Goal: Transaction & Acquisition: Obtain resource

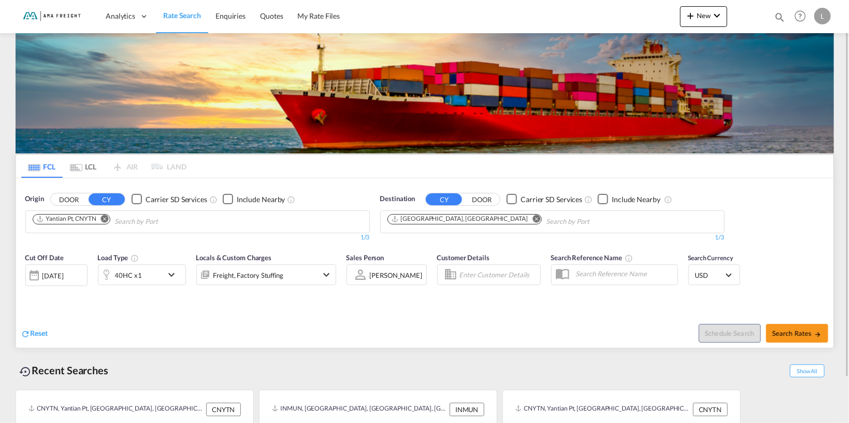
click at [107, 220] on md-icon "Remove" at bounding box center [105, 218] width 8 height 8
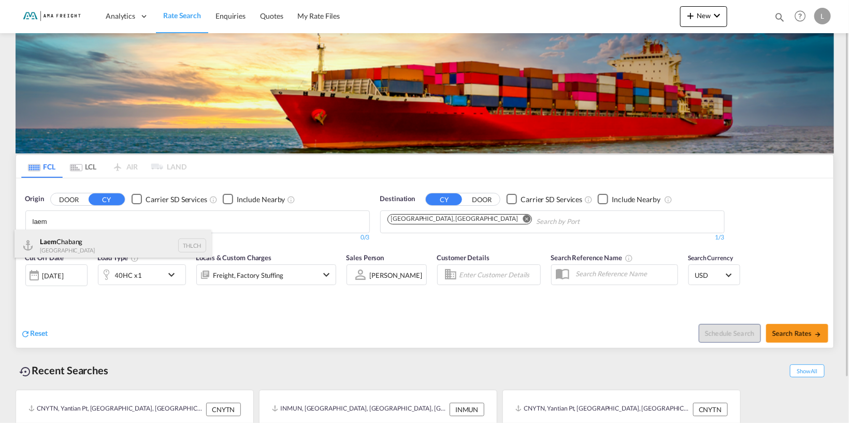
type input "laem"
click at [75, 249] on div "Laem Chabang Thailand THLCH" at bounding box center [113, 245] width 197 height 31
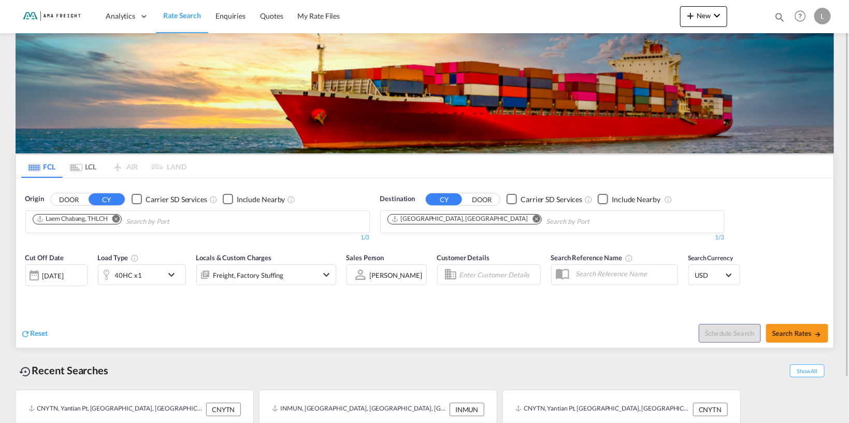
click at [533, 220] on md-icon "Remove" at bounding box center [537, 218] width 8 height 8
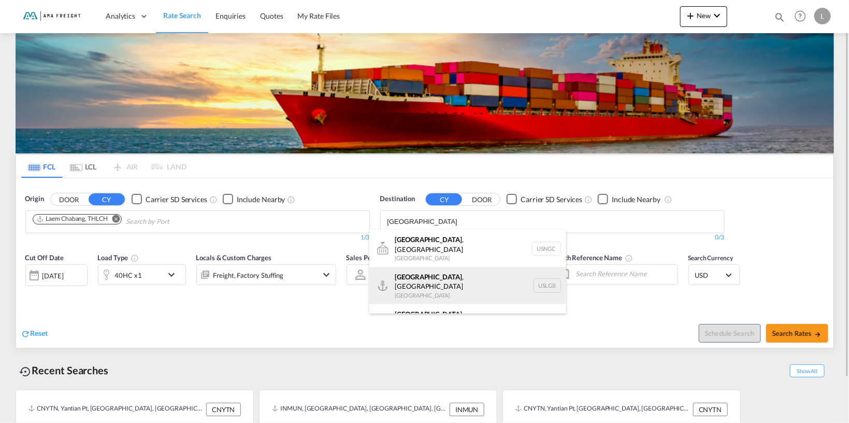
type input "[GEOGRAPHIC_DATA]"
click at [410, 282] on div "[GEOGRAPHIC_DATA] , [GEOGRAPHIC_DATA] [GEOGRAPHIC_DATA] USLGB" at bounding box center [467, 285] width 197 height 37
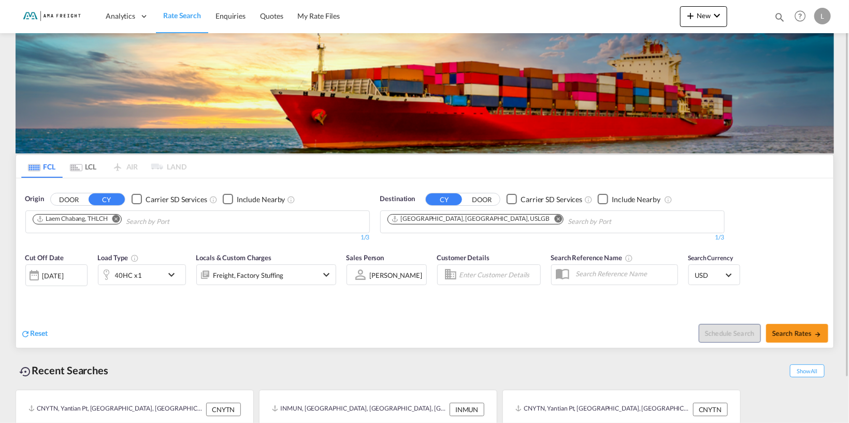
click at [170, 275] on md-icon "icon-chevron-down" at bounding box center [174, 274] width 18 height 12
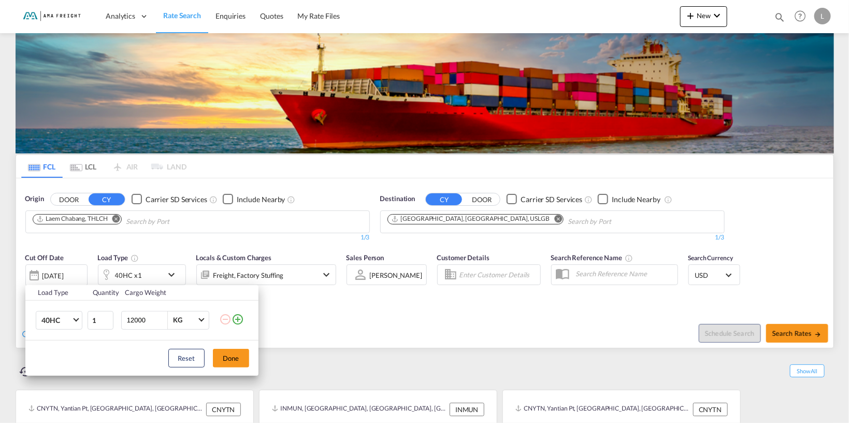
click at [241, 320] on md-icon "icon-plus-circle-outline" at bounding box center [238, 319] width 12 height 12
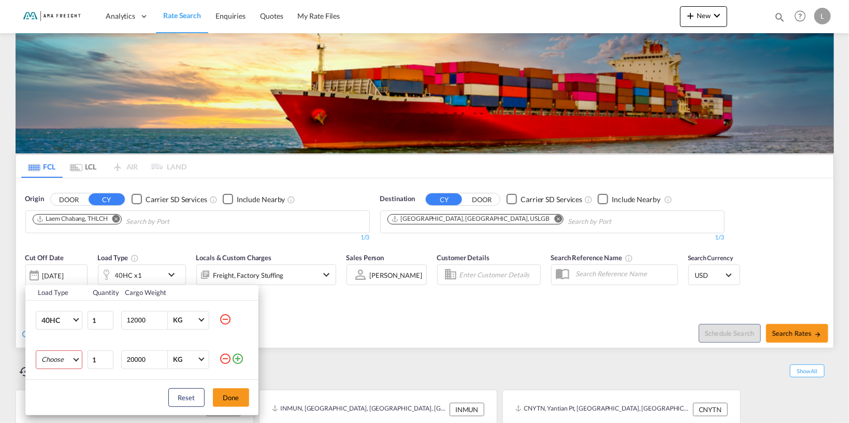
click at [77, 357] on md-select "Choose 20GP 40GP 40HC 45HC 20RE 40RE 40HR 20OT 40OT 20FR 40FR 40NR 20NR 45S 20T…" at bounding box center [59, 359] width 47 height 19
click at [66, 304] on md-option "20GP" at bounding box center [68, 297] width 70 height 25
click at [246, 396] on button "Done" at bounding box center [231, 397] width 36 height 19
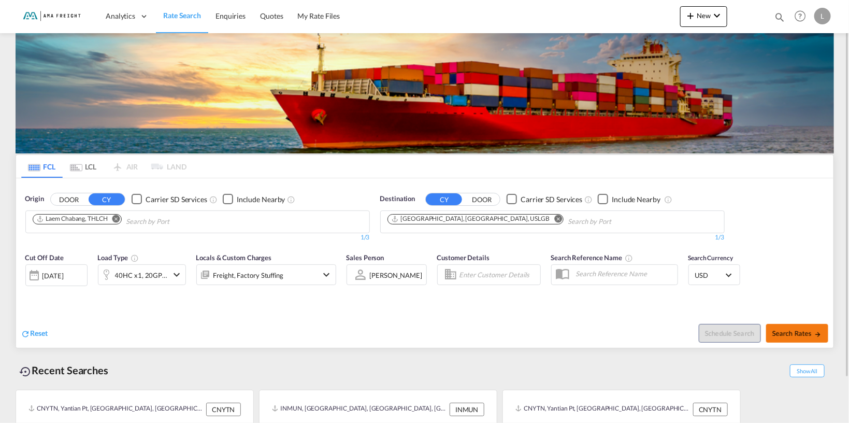
click at [797, 339] on button "Search Rates" at bounding box center [797, 333] width 62 height 19
type input "THLCH to USLGB / [DATE]"
